Goal: Navigation & Orientation: Find specific page/section

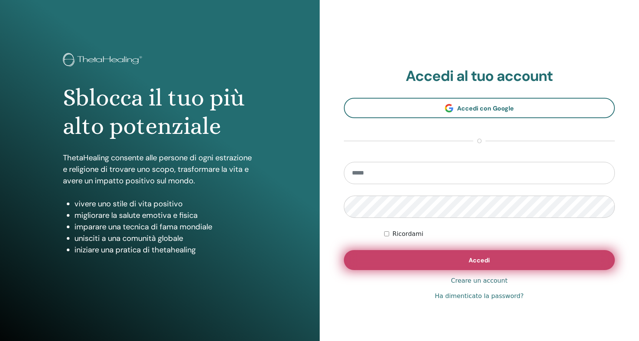
type input "**********"
click at [424, 262] on button "Accedi" at bounding box center [479, 260] width 271 height 20
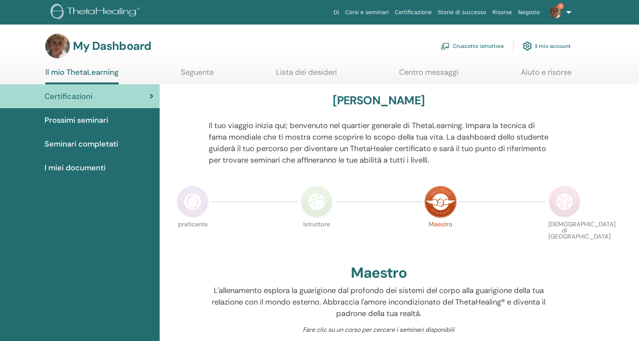
click at [487, 46] on link "Cruscotto istruttore" at bounding box center [471, 46] width 63 height 17
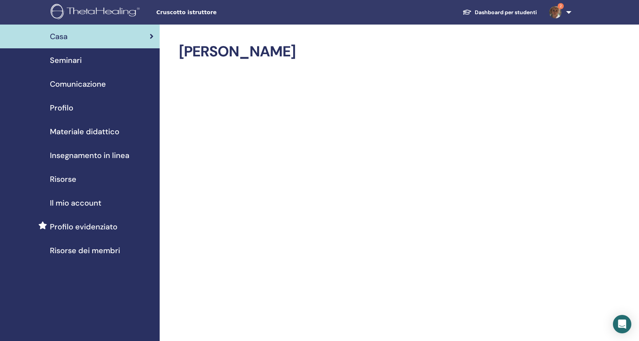
click at [97, 134] on span "Materiale didattico" at bounding box center [84, 132] width 69 height 12
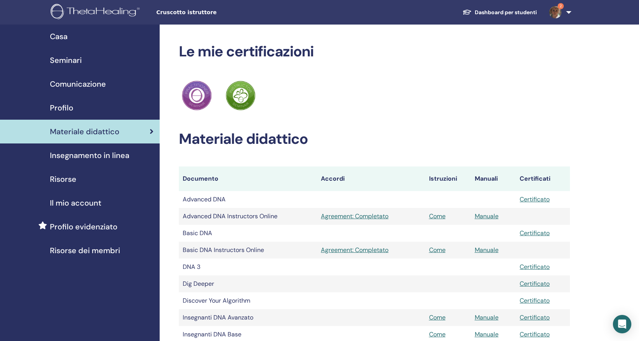
click at [558, 11] on img at bounding box center [555, 12] width 12 height 12
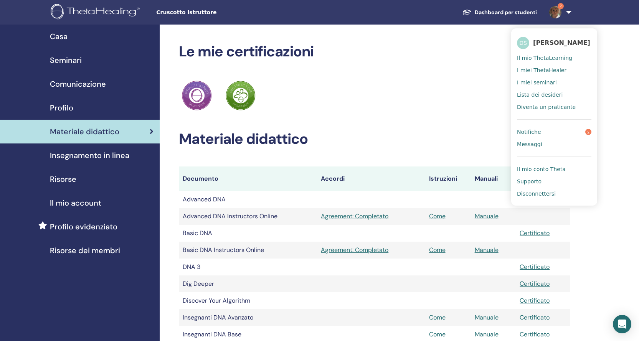
click at [555, 56] on span "Il mio ThetaLearning" at bounding box center [544, 57] width 55 height 7
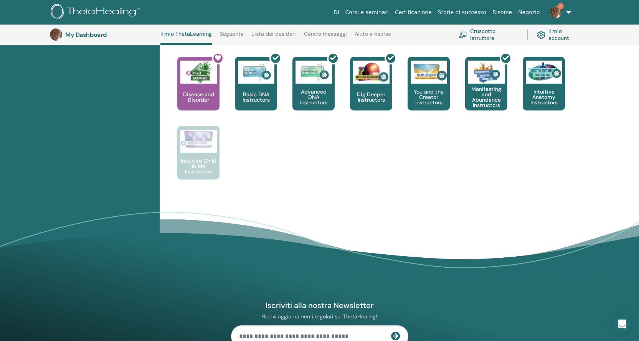
scroll to position [404, 0]
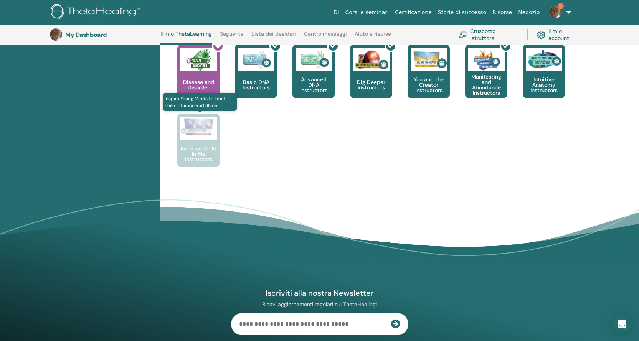
click at [206, 137] on div at bounding box center [198, 128] width 36 height 23
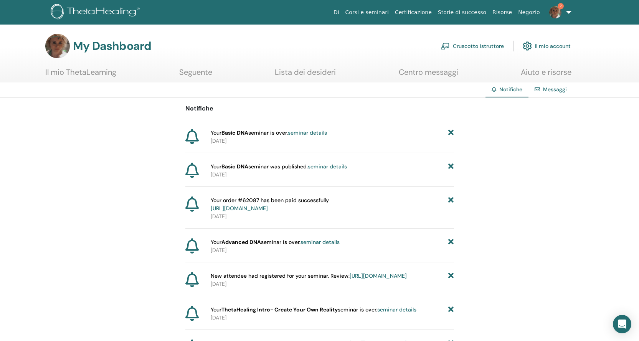
click at [559, 87] on link "Messaggi" at bounding box center [555, 89] width 24 height 7
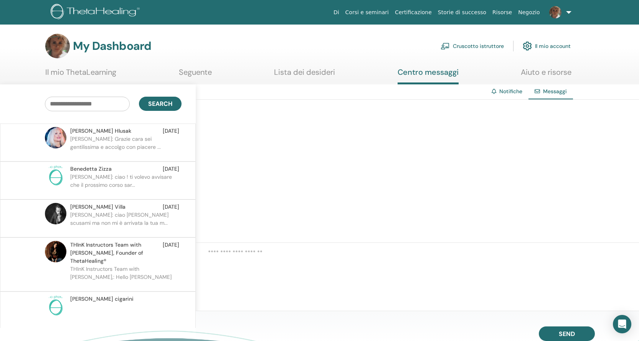
click at [567, 10] on link at bounding box center [558, 12] width 31 height 25
